Goal: Task Accomplishment & Management: Complete application form

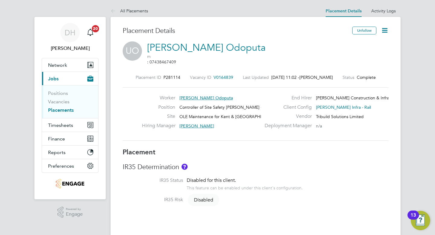
click at [387, 31] on icon at bounding box center [385, 31] width 8 height 8
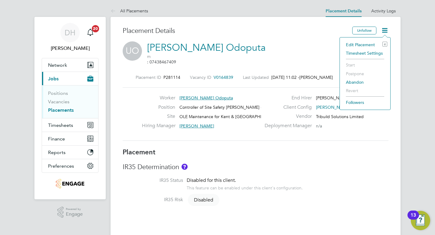
click at [354, 44] on li "Edit Placement e" at bounding box center [365, 45] width 44 height 8
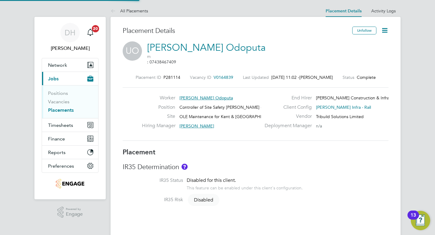
type input "[PERSON_NAME]"
type input "[DATE]"
type input "08:00"
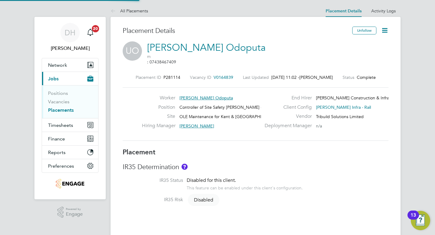
type input "18:00"
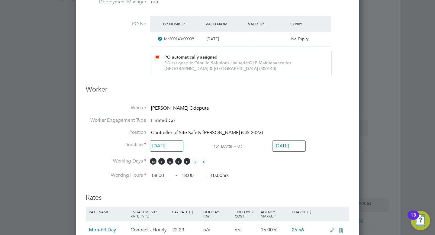
click at [293, 146] on input "[DATE]" at bounding box center [289, 146] width 34 height 11
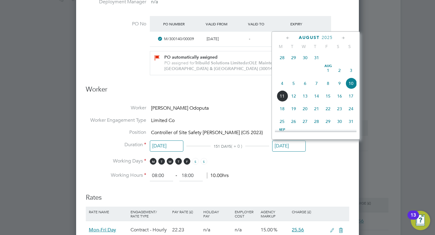
click at [343, 38] on icon at bounding box center [344, 38] width 6 height 7
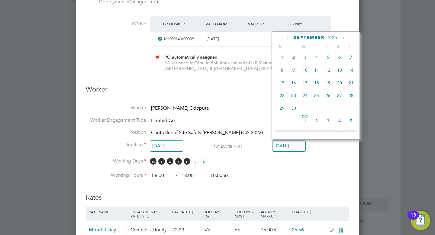
click at [343, 38] on icon at bounding box center [344, 38] width 6 height 7
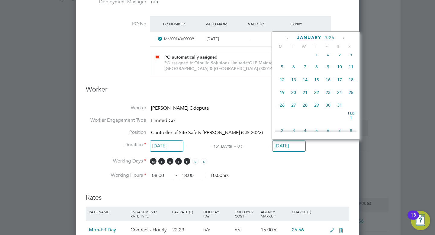
click at [343, 38] on icon at bounding box center [344, 38] width 6 height 7
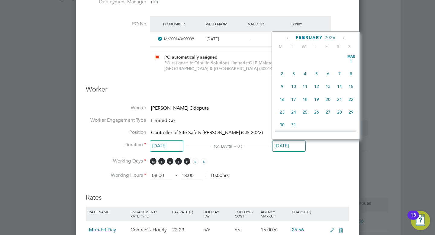
click at [343, 38] on icon at bounding box center [344, 38] width 6 height 7
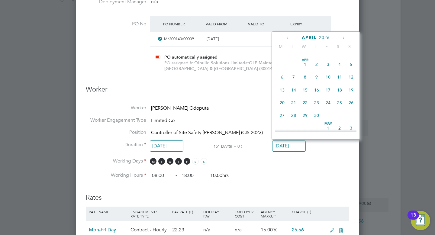
click at [343, 38] on icon at bounding box center [344, 38] width 6 height 7
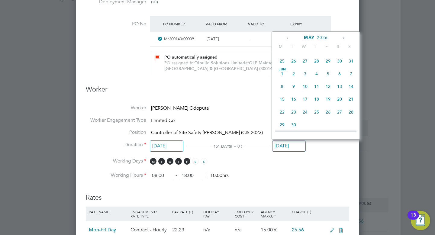
click at [343, 38] on icon at bounding box center [344, 38] width 6 height 7
click at [329, 66] on span "2" at bounding box center [328, 59] width 11 height 11
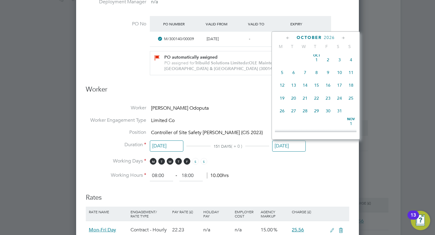
type input "[DATE]"
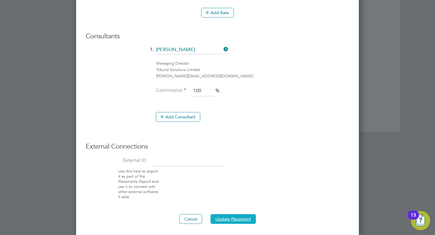
click at [245, 218] on button "Update Placement" at bounding box center [233, 219] width 45 height 10
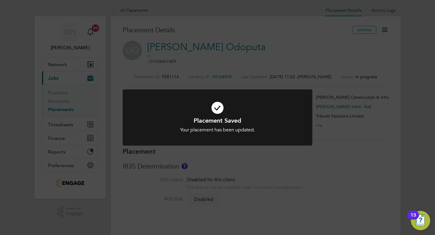
click at [341, 12] on div "Placement Saved Your placement has been updated. Cancel Okay" at bounding box center [217, 117] width 435 height 235
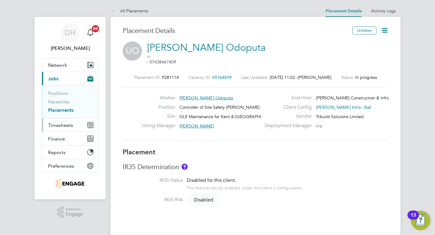
click at [57, 125] on span "Timesheets" at bounding box center [60, 125] width 25 height 6
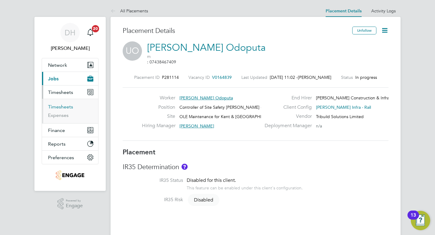
click at [61, 107] on link "Timesheets" at bounding box center [60, 107] width 25 height 6
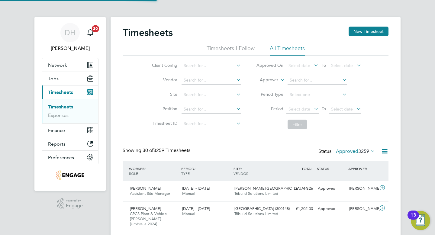
scroll to position [15, 52]
click at [362, 31] on button "New Timesheet" at bounding box center [369, 32] width 40 height 10
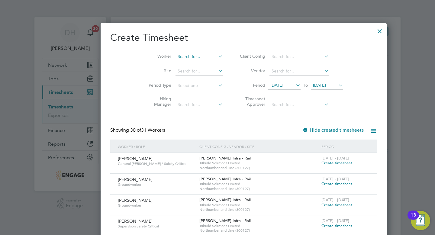
click at [176, 57] on input at bounding box center [199, 57] width 47 height 8
click at [165, 63] on li "Uch enna Odoputa" at bounding box center [173, 65] width 48 height 8
type input "[PERSON_NAME] Odoputa"
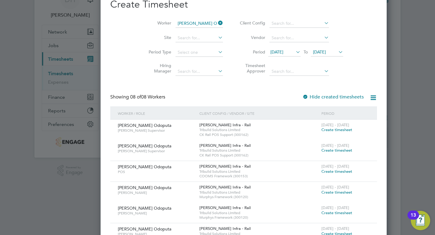
scroll to position [0, 0]
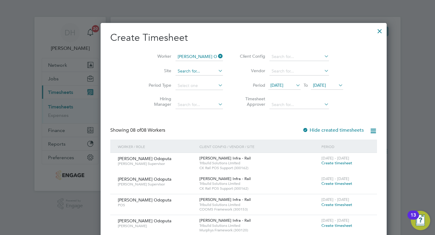
click at [176, 73] on input at bounding box center [199, 71] width 47 height 8
click at [165, 79] on li "COOMS Framework ( 300153 )" at bounding box center [180, 79] width 62 height 8
type input "COOMS Framework (300153)"
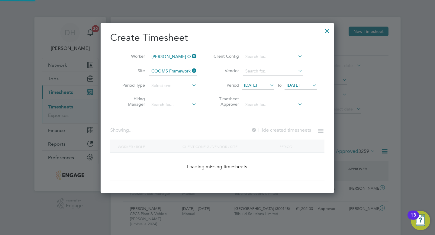
scroll to position [163, 234]
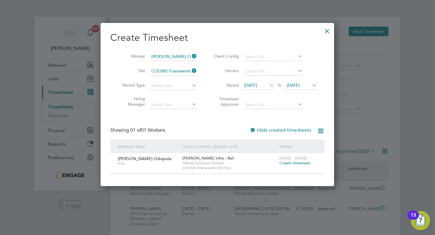
click at [291, 162] on span "Create timesheet" at bounding box center [295, 163] width 31 height 5
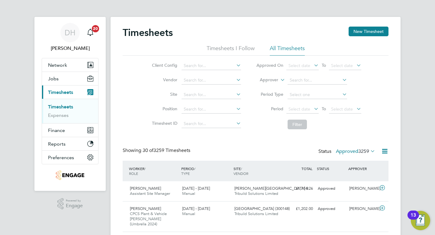
scroll to position [15, 52]
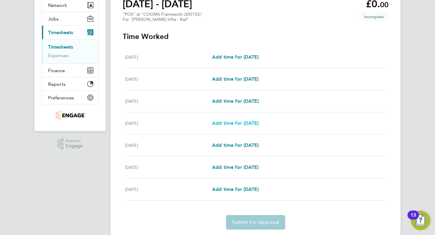
click at [235, 124] on span "Add time for [DATE]" at bounding box center [235, 123] width 47 height 6
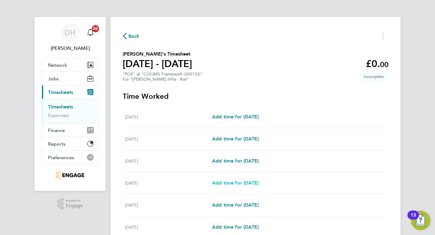
select select "30"
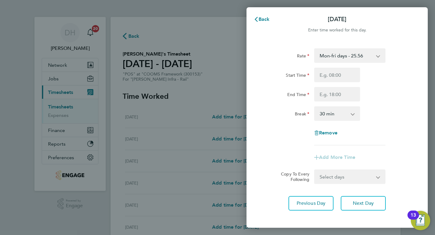
click at [331, 58] on select "Mon-fri days - 25.56 xmas & new year day - 65.89 fri-sat night - 42.83 sun-thur…" at bounding box center [346, 55] width 63 height 13
select select "30"
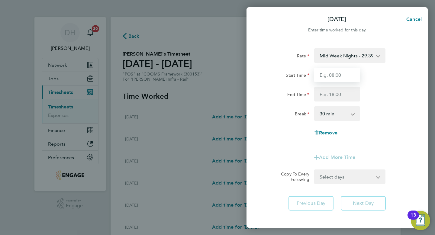
click at [331, 73] on input "Start Time" at bounding box center [337, 75] width 46 height 15
type input "21:00"
click at [331, 96] on input "End Time" at bounding box center [337, 94] width 46 height 15
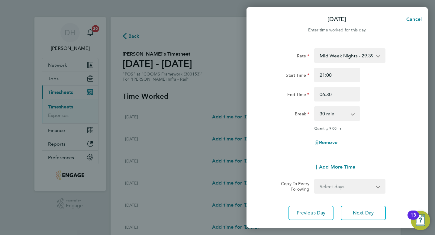
click at [394, 107] on div "Break 0 min 15 min 30 min 45 min 60 min 75 min 90 min" at bounding box center [337, 113] width 152 height 15
click at [342, 95] on input "06:30" at bounding box center [337, 94] width 46 height 15
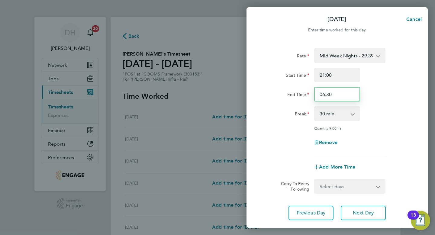
click at [342, 95] on input "06:30" at bounding box center [337, 94] width 46 height 15
type input "05:30"
click at [381, 106] on div "Rate Mid Week Nights - 29.39 Mon-fri days - 25.56 xmas & new year day - 65.89 f…" at bounding box center [338, 101] width 148 height 107
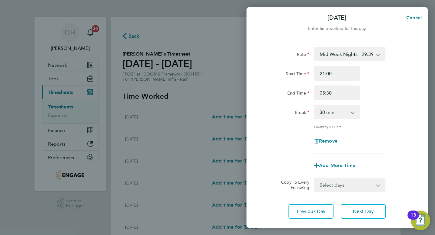
click at [388, 122] on div "Rate Mid Week Nights - 29.39 Mon-fri days - 25.56 xmas & new year day - 65.89 f…" at bounding box center [338, 100] width 148 height 107
click at [355, 188] on select "Select days Day [DATE] [DATE] [DATE]" at bounding box center [346, 184] width 63 height 13
select select "WED"
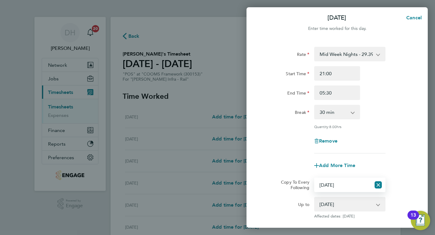
click at [376, 204] on select "[DATE] [DATE] [DATE]" at bounding box center [346, 204] width 63 height 13
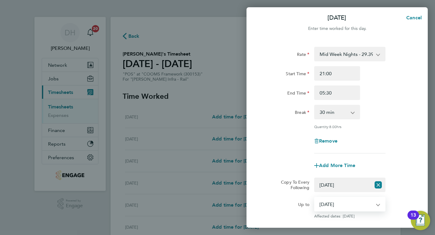
select select "[DATE]"
click at [388, 140] on div "Remove" at bounding box center [337, 141] width 152 height 15
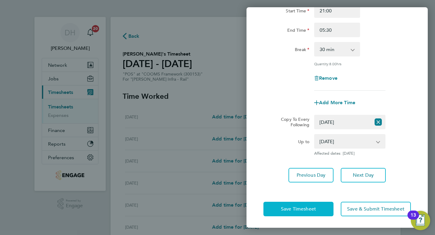
click at [305, 207] on span "Save Timesheet" at bounding box center [298, 209] width 35 height 6
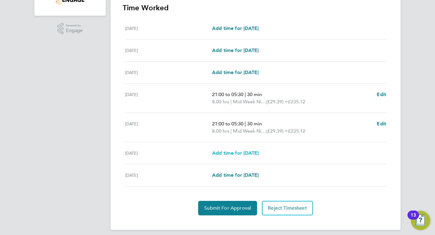
scroll to position [174, 0]
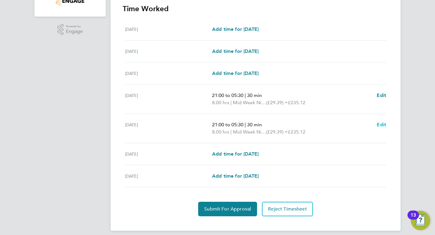
click at [384, 124] on span "Edit" at bounding box center [381, 125] width 9 height 6
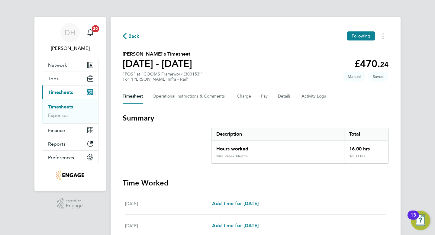
select select "30"
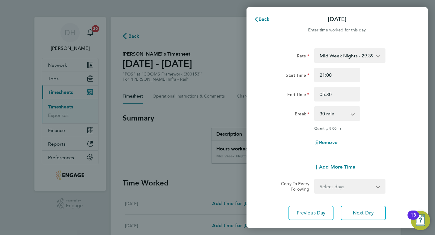
click at [358, 183] on select "Select days Day [DATE] [DATE]" at bounding box center [346, 186] width 63 height 13
select select "THU"
select select "[DATE]"
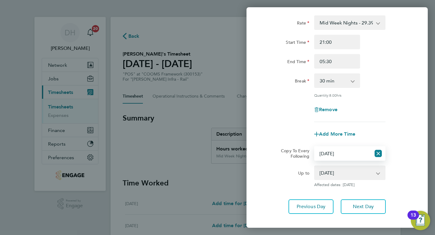
scroll to position [64, 0]
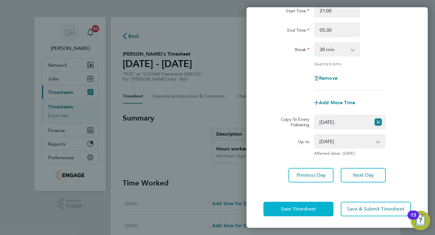
click at [311, 214] on button "Save Timesheet" at bounding box center [299, 209] width 70 height 15
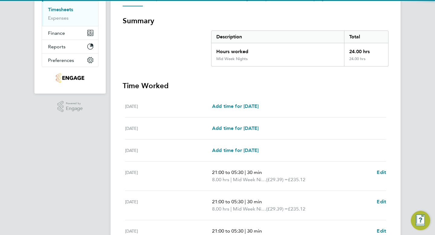
scroll to position [187, 0]
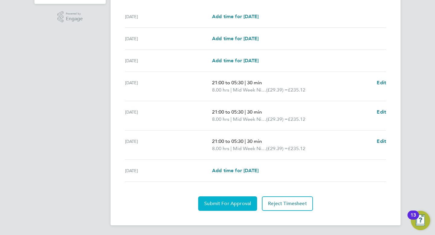
click at [219, 202] on span "Submit For Approval" at bounding box center [227, 204] width 47 height 6
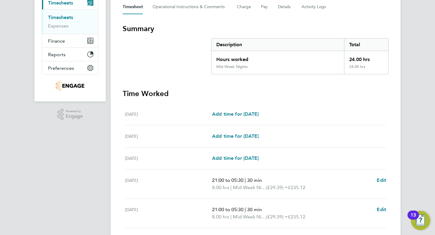
scroll to position [0, 0]
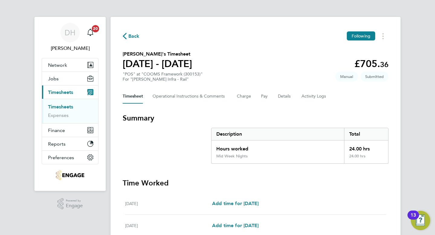
click at [62, 105] on link "Timesheets" at bounding box center [60, 107] width 25 height 6
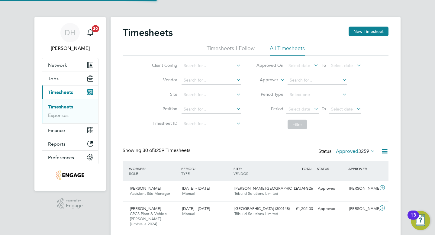
scroll to position [15, 52]
click at [369, 153] on icon at bounding box center [369, 151] width 0 height 8
